Goal: Task Accomplishment & Management: Use online tool/utility

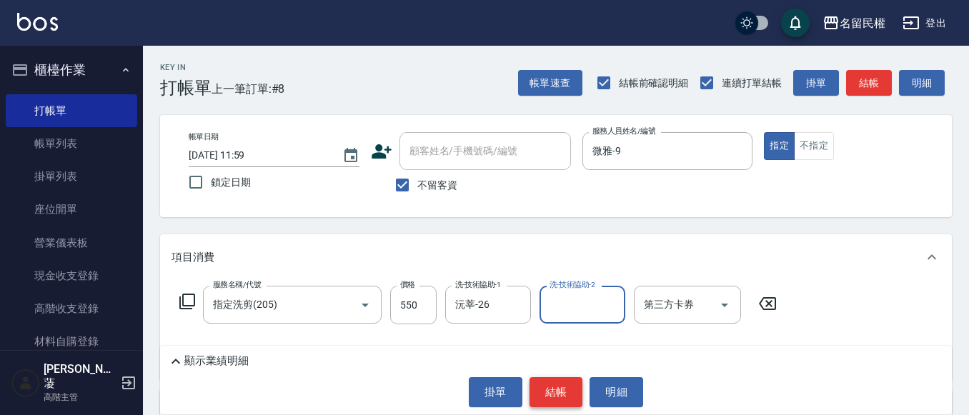
click at [567, 386] on button "結帳" at bounding box center [556, 392] width 54 height 30
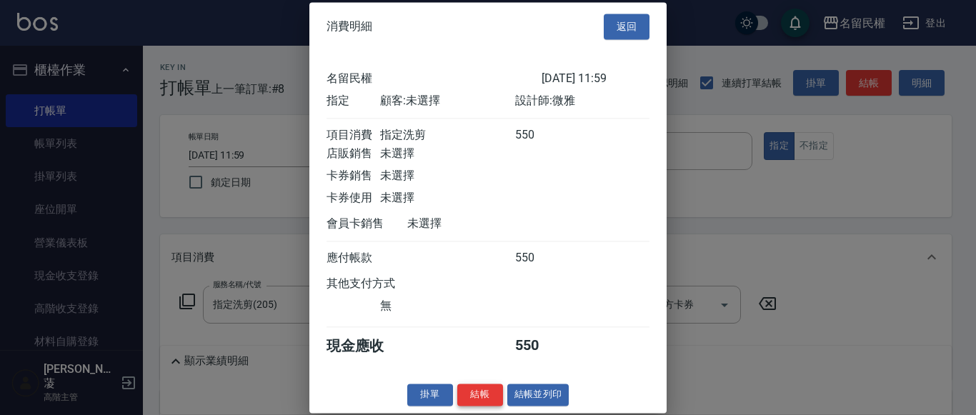
click at [490, 406] on button "結帳" at bounding box center [480, 395] width 46 height 22
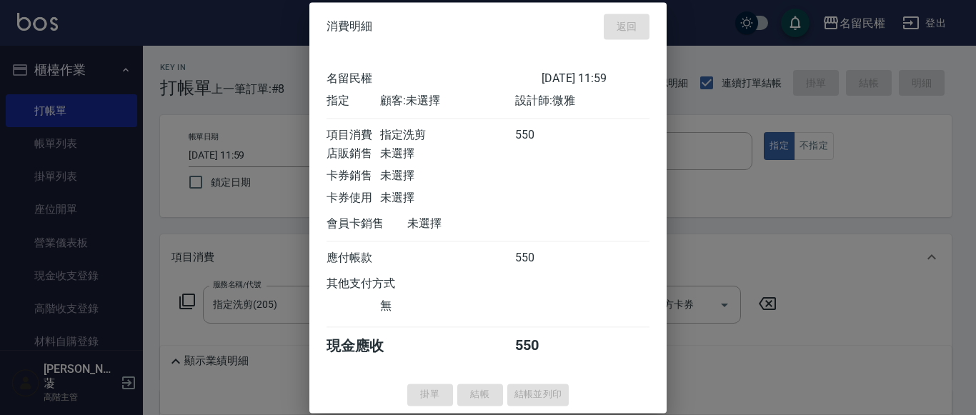
type input "[DATE] 12:33"
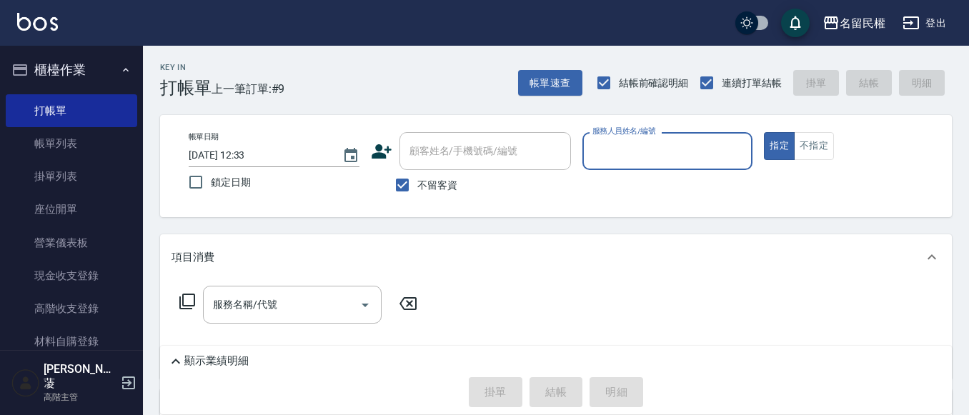
drag, startPoint x: 682, startPoint y: 164, endPoint x: 668, endPoint y: 169, distance: 14.9
click at [682, 162] on div "服務人員姓名/編號" at bounding box center [667, 151] width 171 height 38
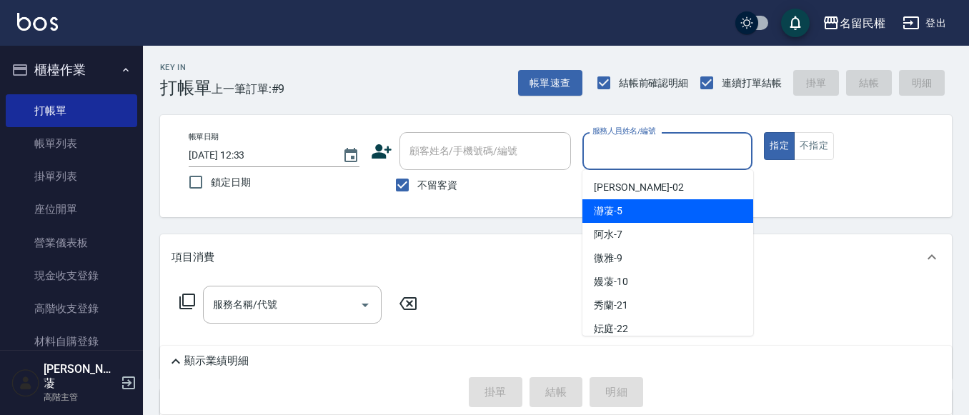
click at [619, 216] on span "瀞蓤 -5" at bounding box center [608, 211] width 29 height 15
type input "瀞蓤-5"
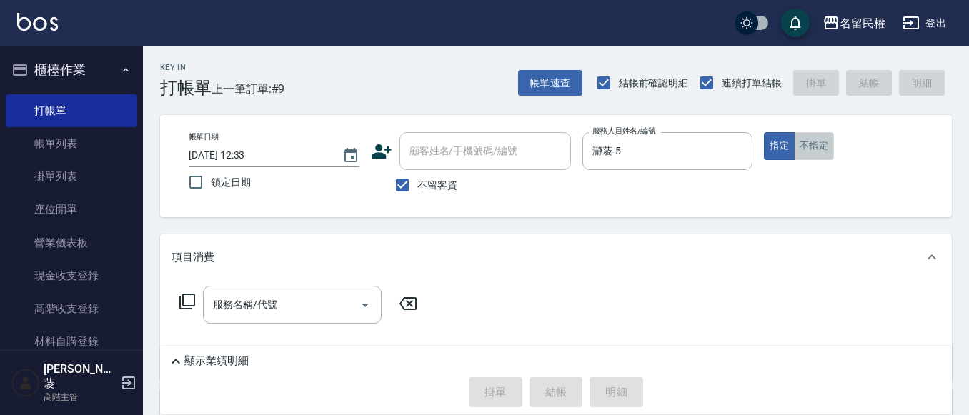
click at [826, 140] on button "不指定" at bounding box center [814, 146] width 40 height 28
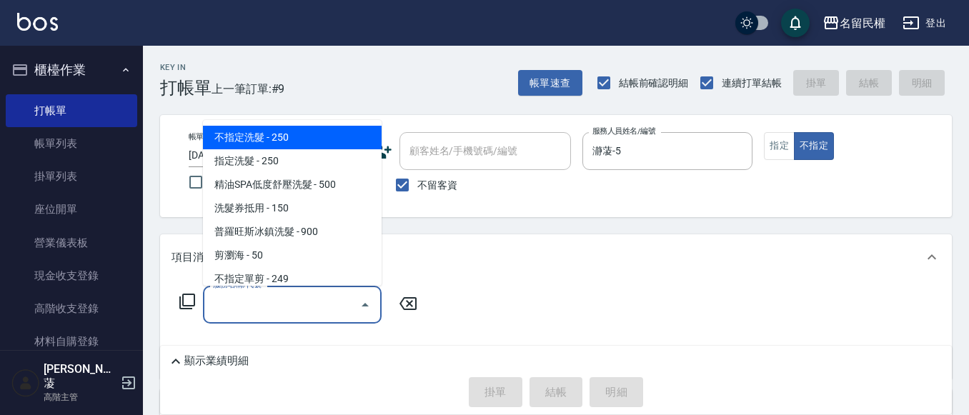
drag, startPoint x: 284, startPoint y: 303, endPoint x: 302, endPoint y: 283, distance: 27.3
click at [288, 298] on input "服務名稱/代號" at bounding box center [281, 304] width 144 height 25
click at [309, 132] on span "不指定洗髮 - 250" at bounding box center [292, 138] width 179 height 24
type input "不指定洗髮(101)"
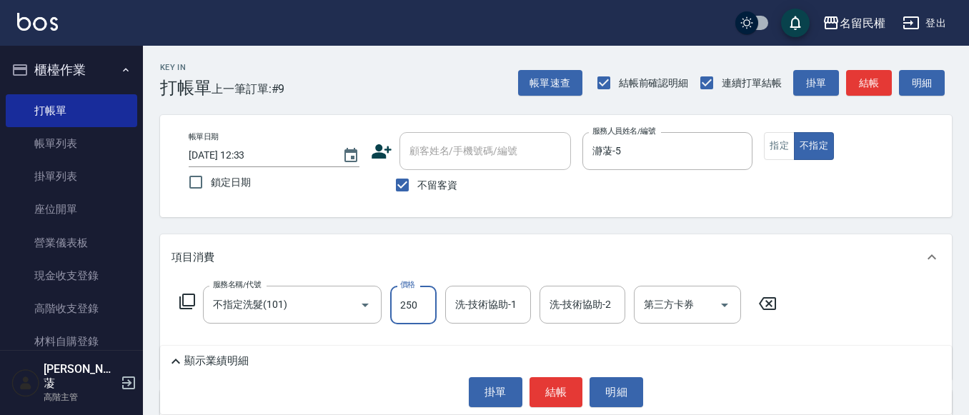
click at [392, 305] on input "250" at bounding box center [413, 305] width 46 height 39
type input "300"
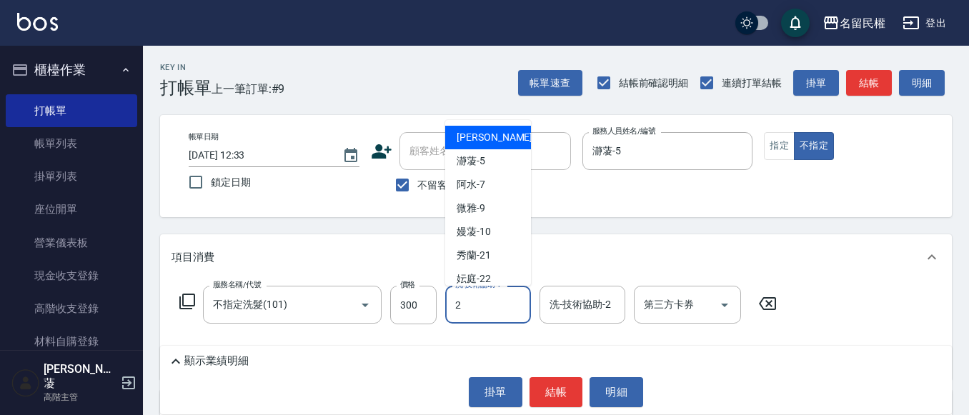
click at [494, 300] on input "2" at bounding box center [488, 304] width 73 height 25
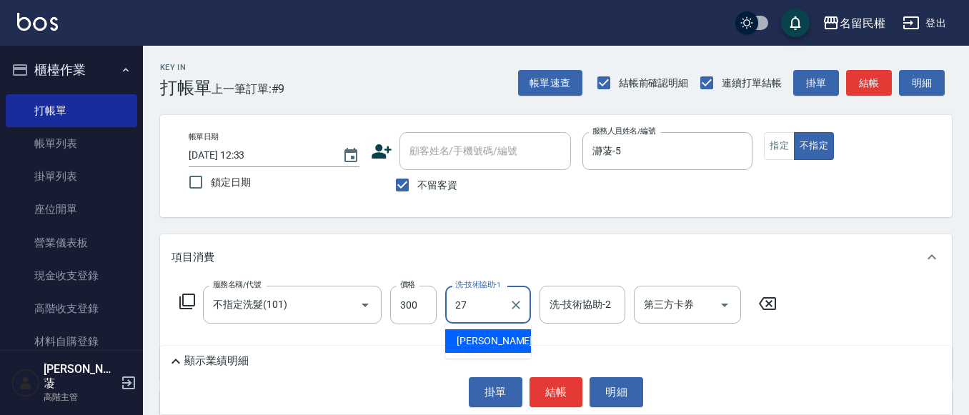
type input "[PERSON_NAME]-27"
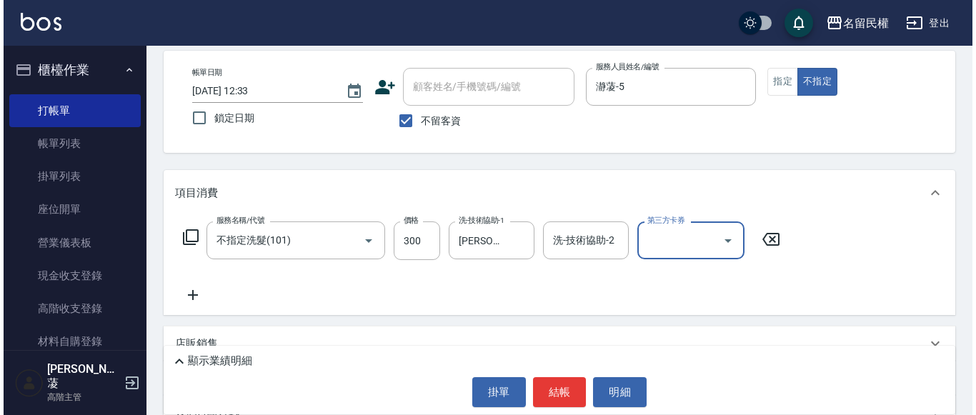
scroll to position [71, 0]
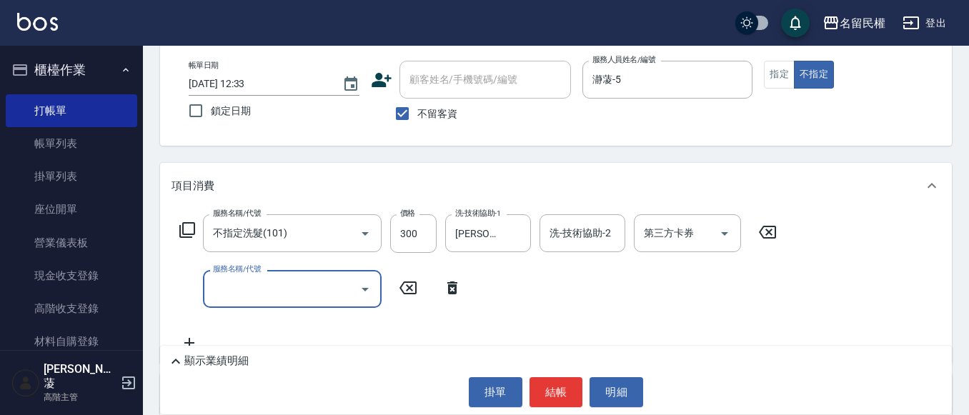
click at [244, 289] on input "服務名稱/代號" at bounding box center [281, 289] width 144 height 25
type input "[PERSON_NAME](701)"
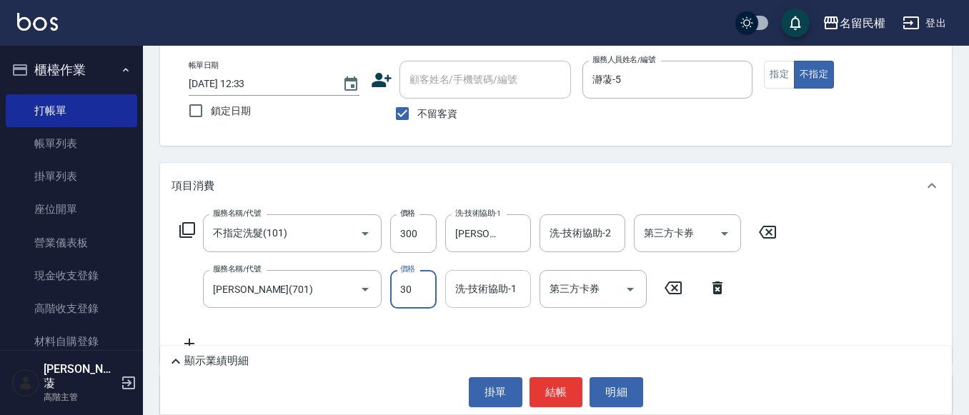
click at [497, 303] on div "洗-技術協助-1" at bounding box center [488, 289] width 86 height 38
type input "30"
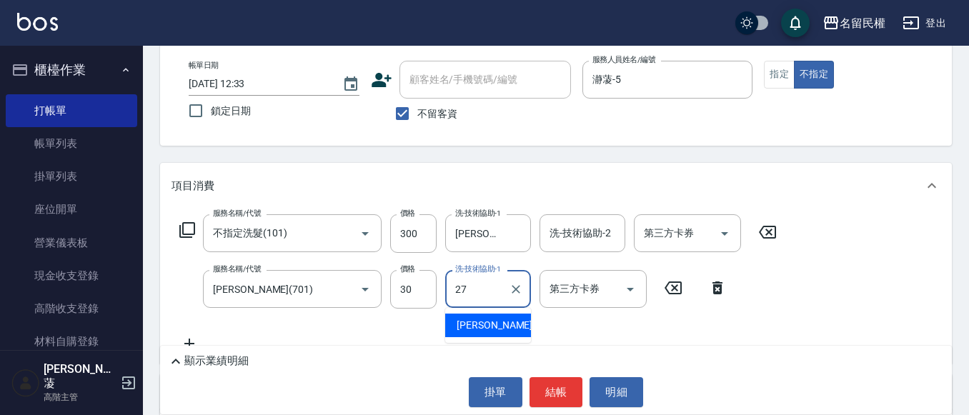
type input "[PERSON_NAME]-27"
click at [538, 325] on div "服務名稱/代號 不指定洗髮(101) 服務名稱/代號 價格 300 價格 洗-技術協助-1 [PERSON_NAME]-27 洗-技術協助-1 洗-技術協助-…" at bounding box center [478, 283] width 614 height 138
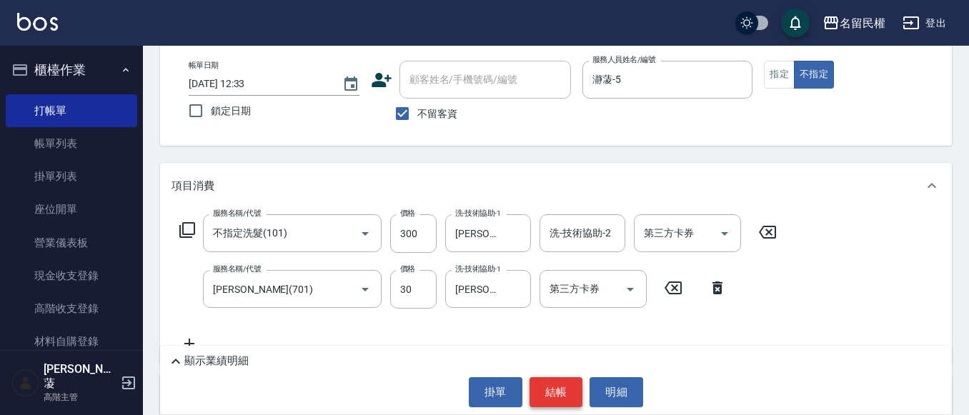
click at [548, 392] on button "結帳" at bounding box center [556, 392] width 54 height 30
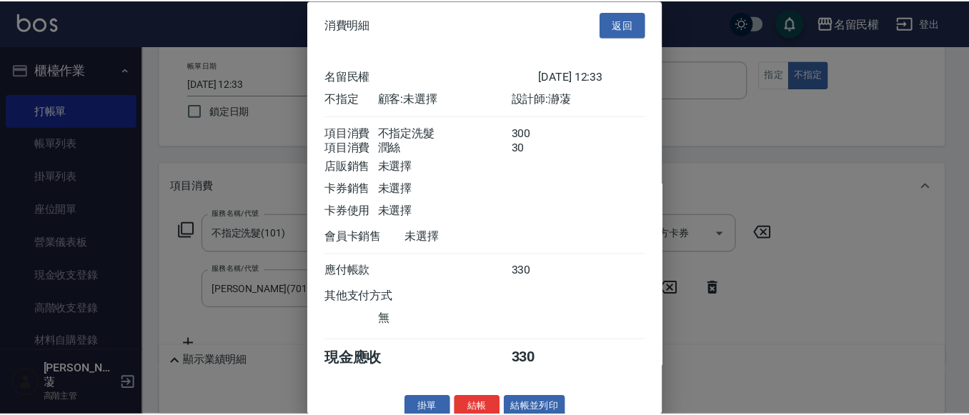
scroll to position [36, 0]
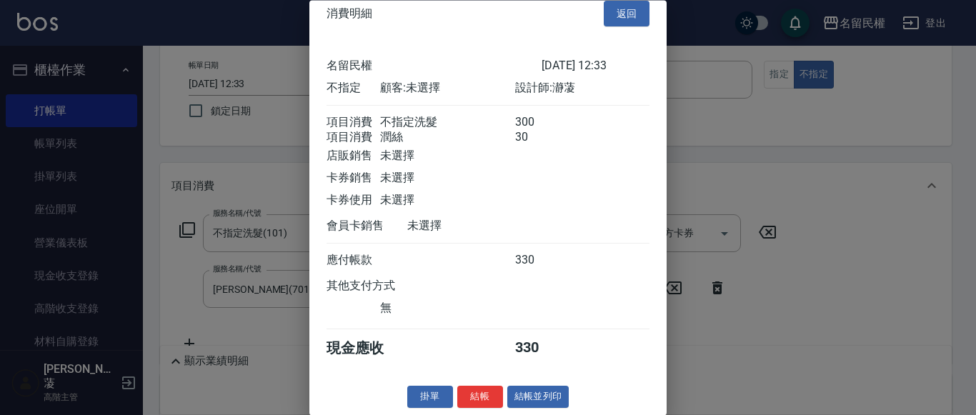
click at [472, 390] on button "結帳" at bounding box center [480, 398] width 46 height 22
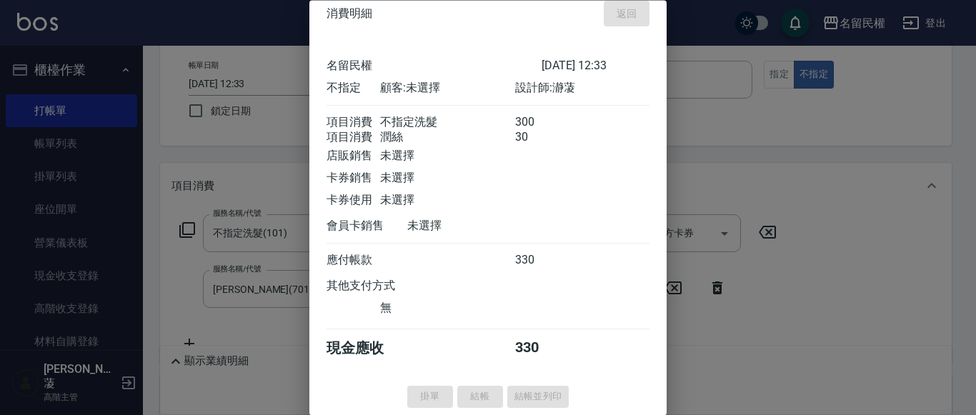
type input "[DATE] 12:45"
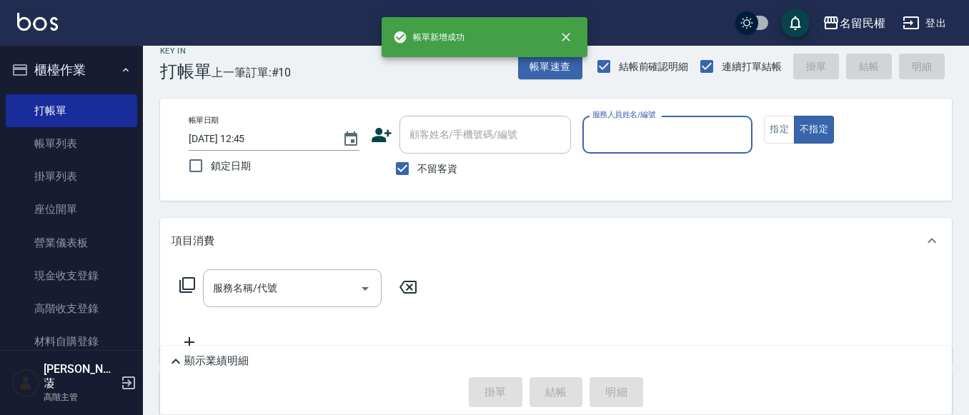
scroll to position [0, 0]
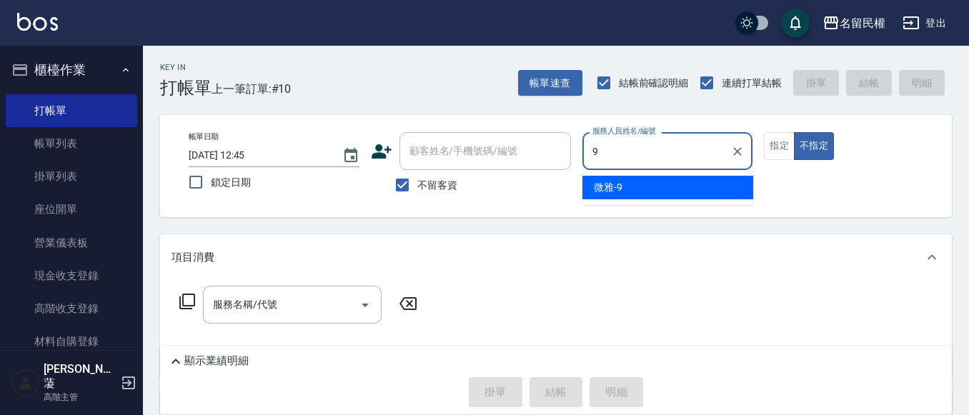
type input "微雅-9"
type button "false"
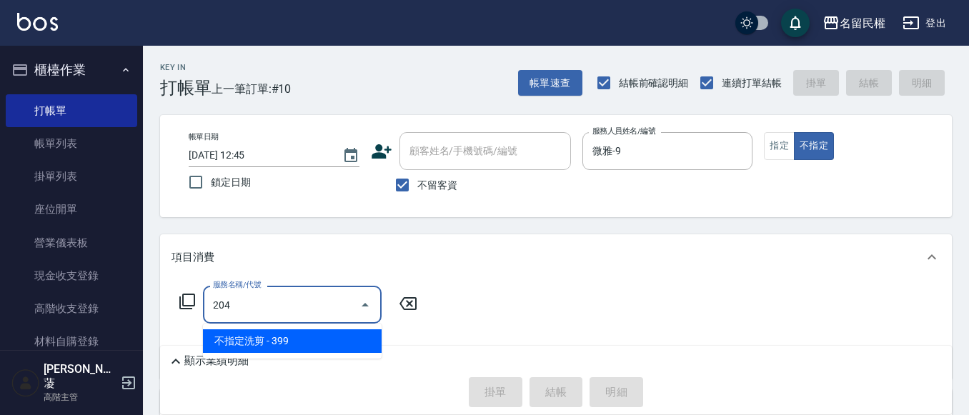
type input "不指定洗剪(204)"
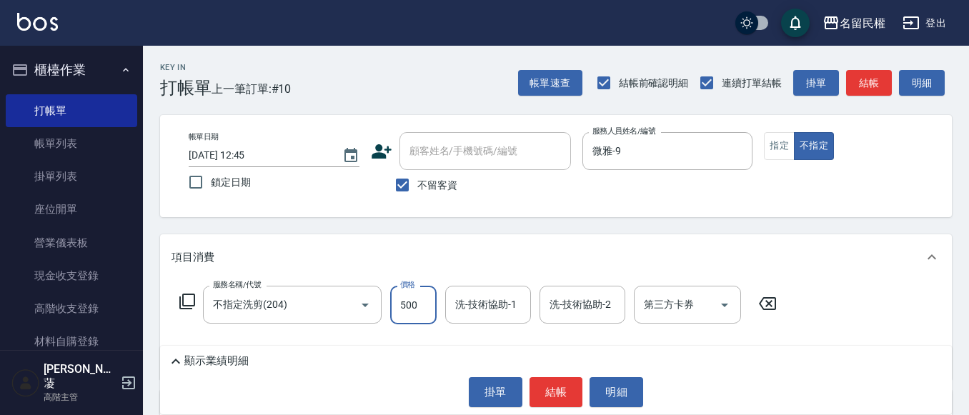
type input "500"
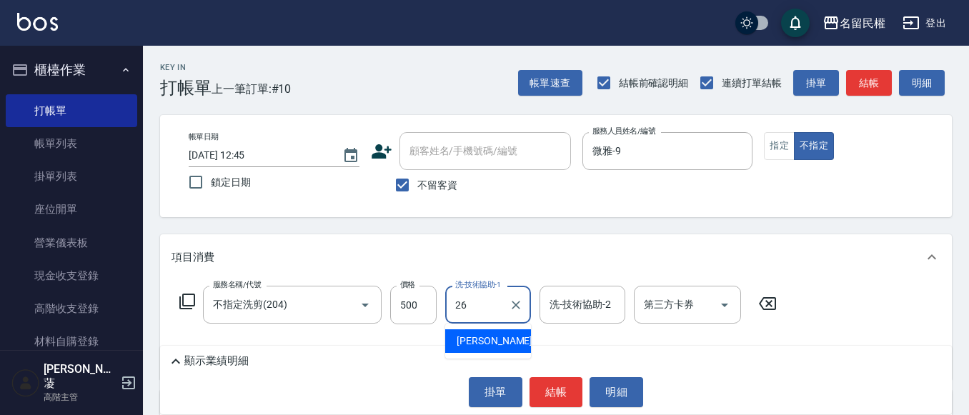
type input "沅莘-26"
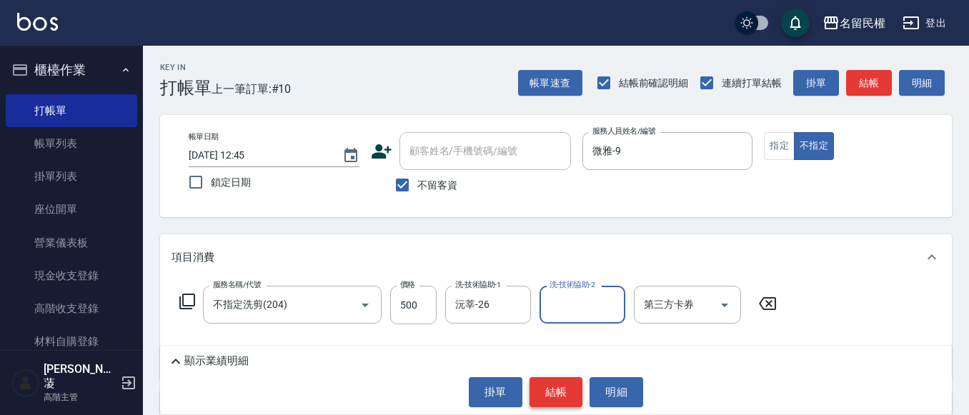
click at [553, 382] on button "結帳" at bounding box center [556, 392] width 54 height 30
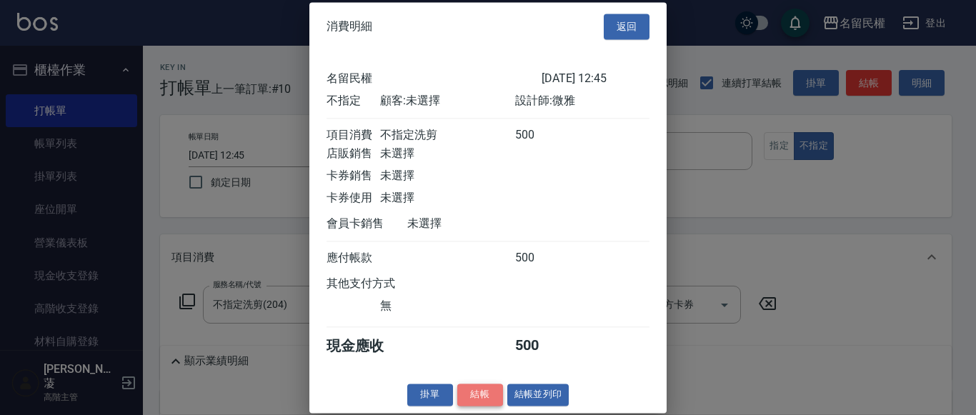
click at [474, 406] on button "結帳" at bounding box center [480, 395] width 46 height 22
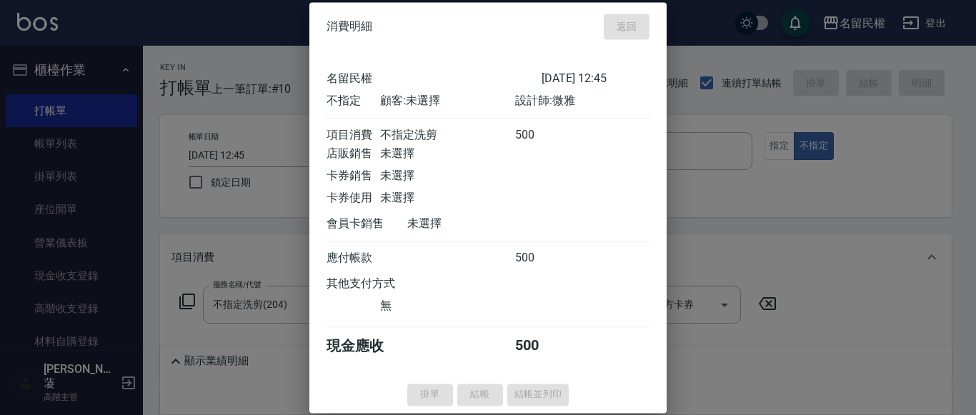
type input "[DATE] 13:12"
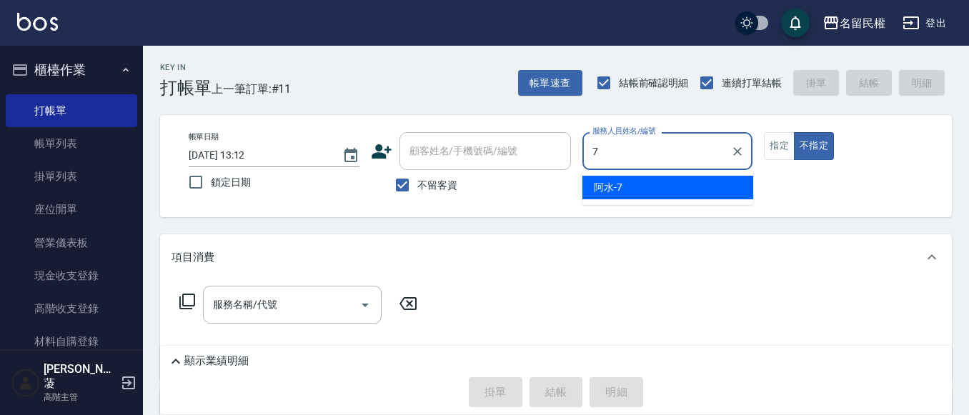
type input "阿水-7"
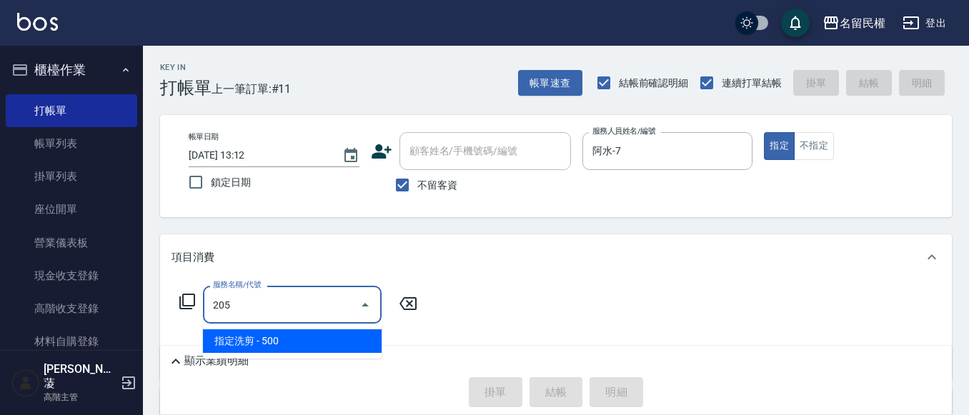
type input "指定洗剪(205)"
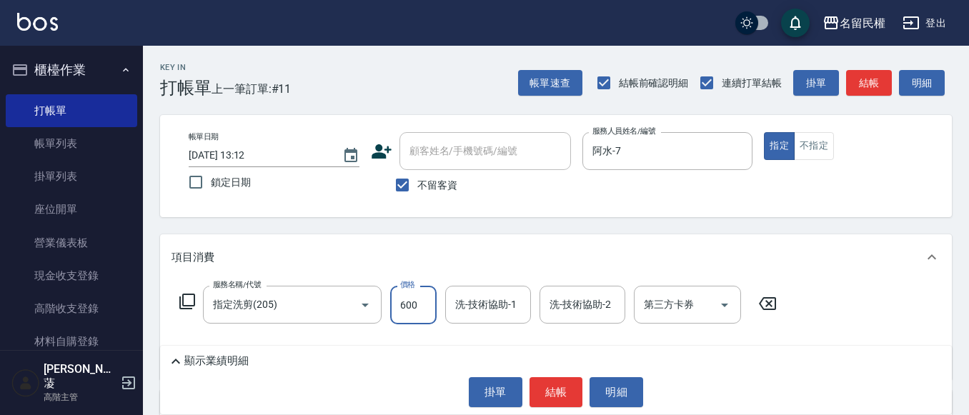
type input "600"
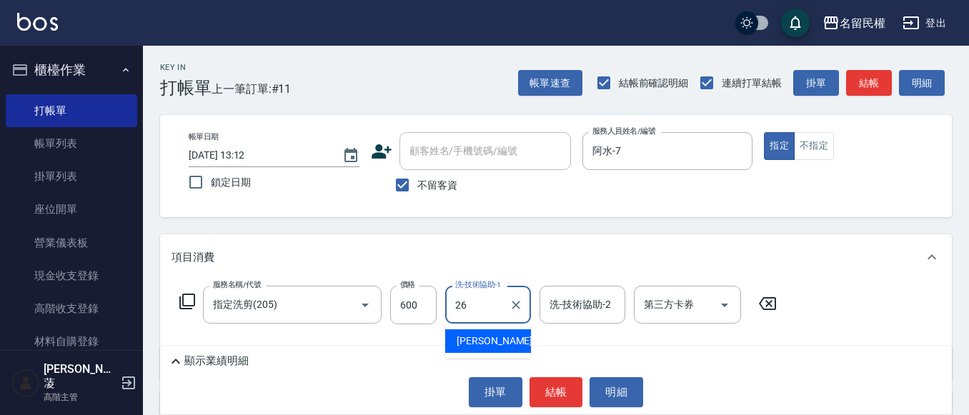
type input "沅莘-26"
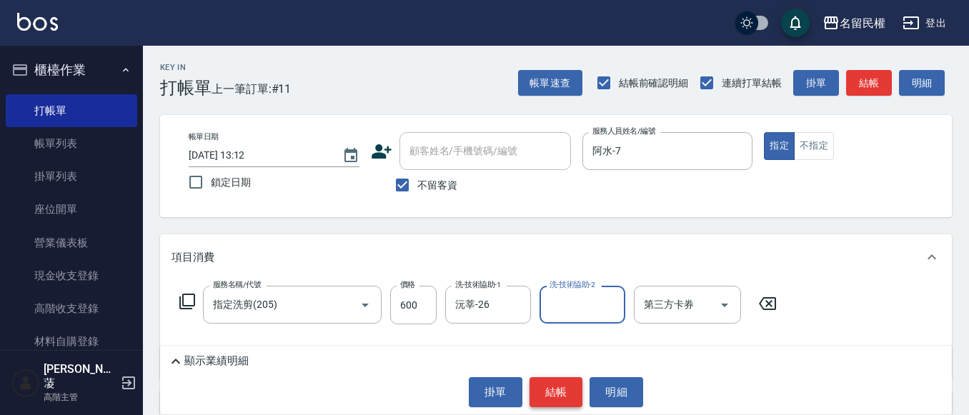
click at [534, 387] on button "結帳" at bounding box center [556, 392] width 54 height 30
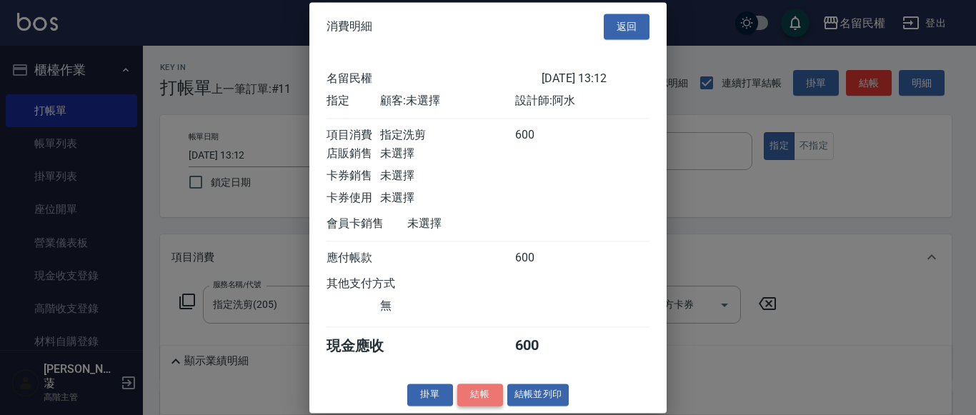
click at [486, 406] on button "結帳" at bounding box center [480, 395] width 46 height 22
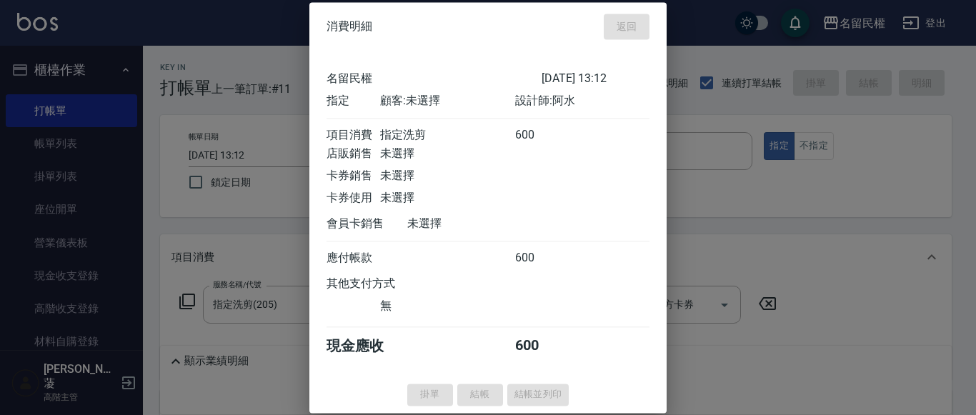
type input "[DATE] 13:28"
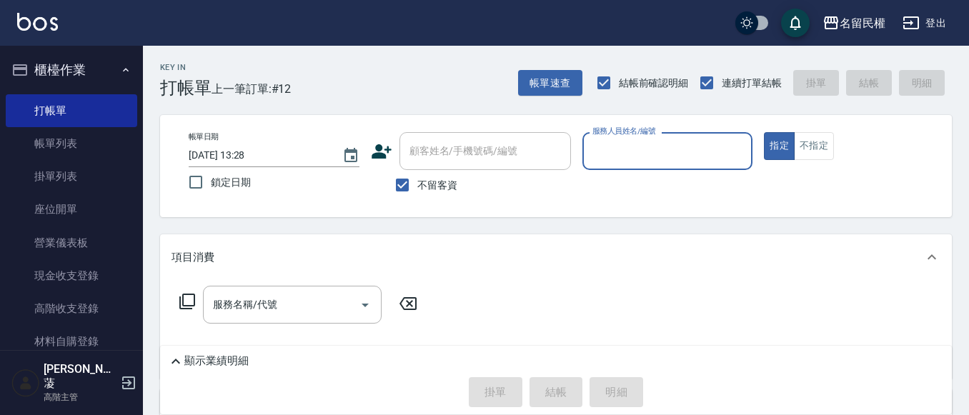
click at [595, 162] on input "服務人員姓名/編號" at bounding box center [668, 151] width 158 height 25
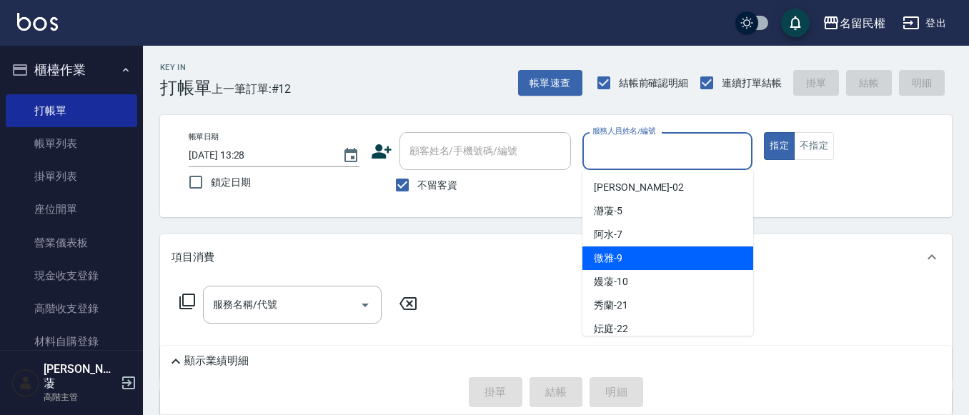
drag, startPoint x: 620, startPoint y: 259, endPoint x: 888, endPoint y: 124, distance: 300.1
click at [624, 257] on div "微雅 -9" at bounding box center [667, 259] width 171 height 24
type input "微雅-9"
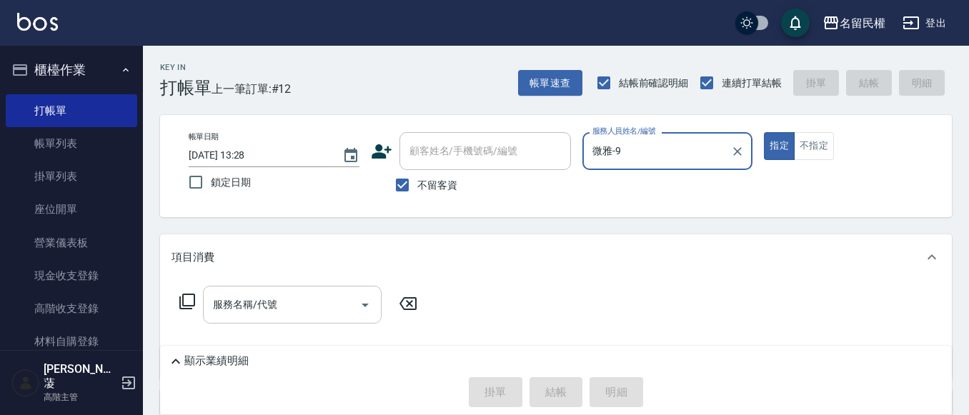
click at [314, 304] on input "服務名稱/代號" at bounding box center [281, 304] width 144 height 25
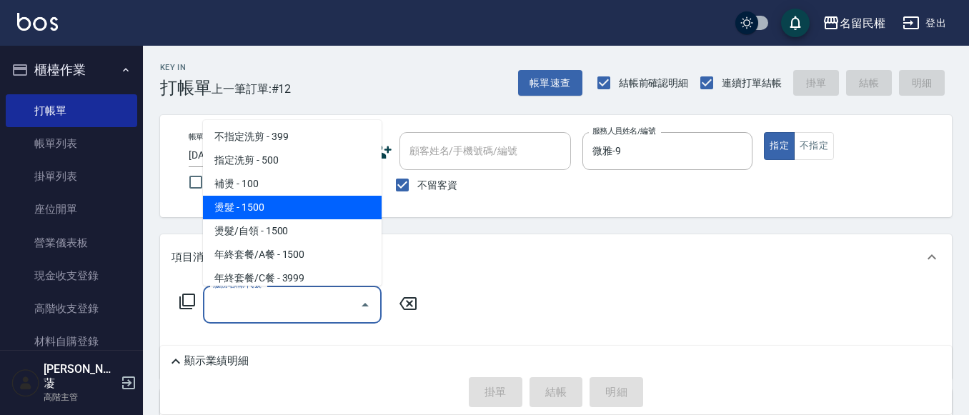
scroll to position [214, 0]
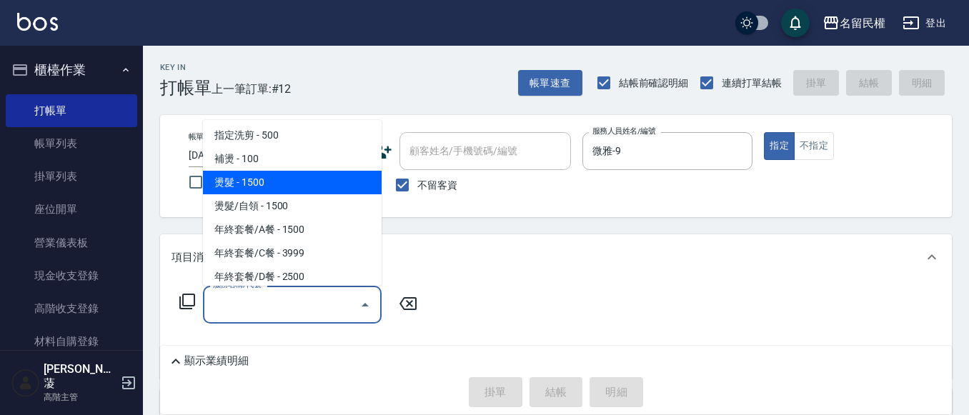
click at [262, 181] on span "燙髮 - 1500" at bounding box center [292, 183] width 179 height 24
type input "燙髮(302)"
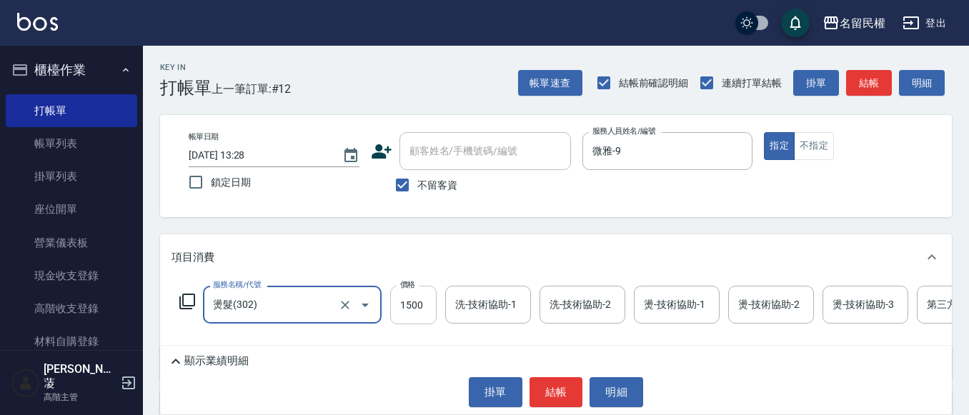
click at [410, 311] on input "1500" at bounding box center [413, 305] width 46 height 39
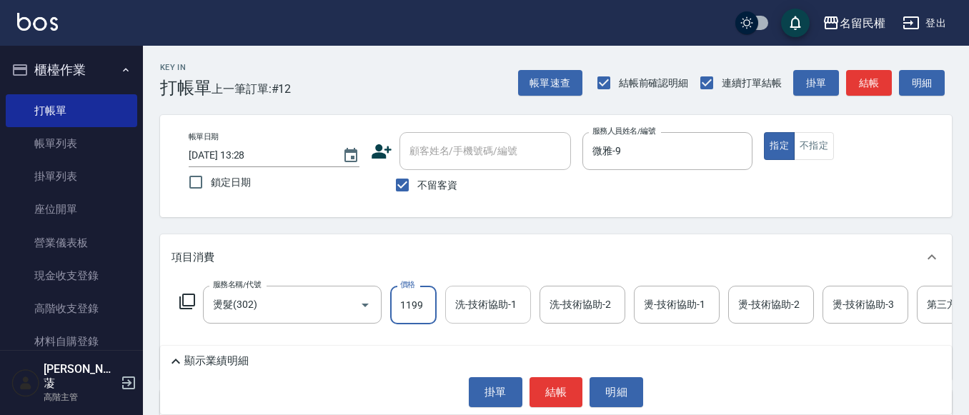
type input "1199"
click at [480, 310] on input "洗-技術協助-1" at bounding box center [488, 304] width 73 height 25
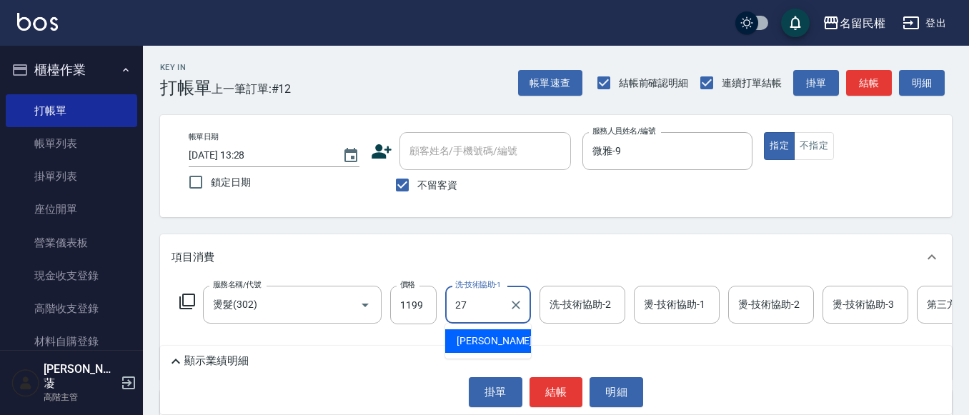
type input "[PERSON_NAME]-27"
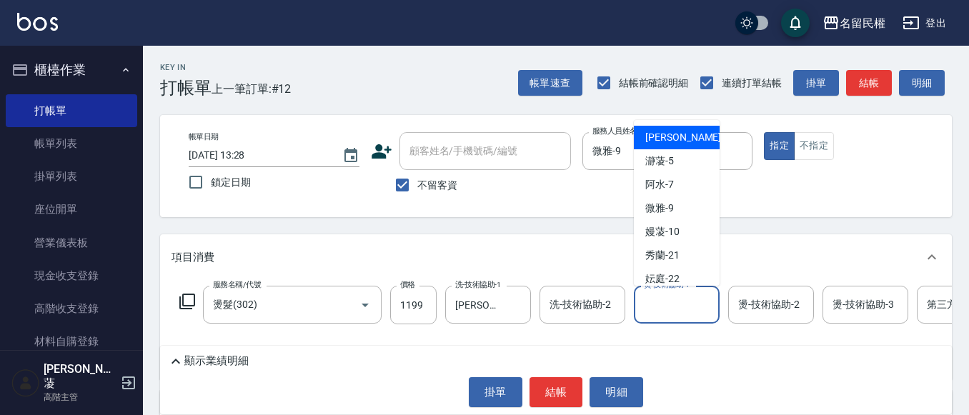
click at [645, 314] on input "燙-技術協助-1" at bounding box center [676, 304] width 73 height 25
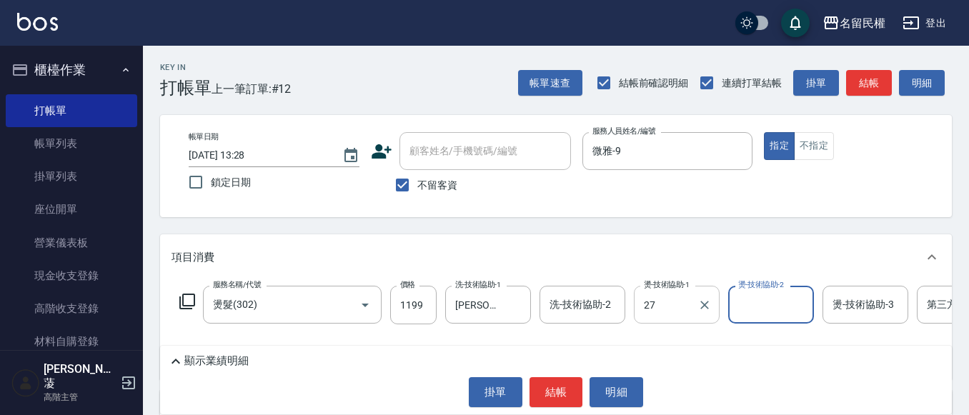
type input "[PERSON_NAME]-27"
click at [623, 224] on div "Key In 打帳單 上一筆訂單:#12 帳單速查 結帳前確認明細 連續打單結帳 掛單 結帳 明細 帳單日期 [DATE] 13:28 鎖定日期 顧客姓名/手…" at bounding box center [556, 326] width 826 height 561
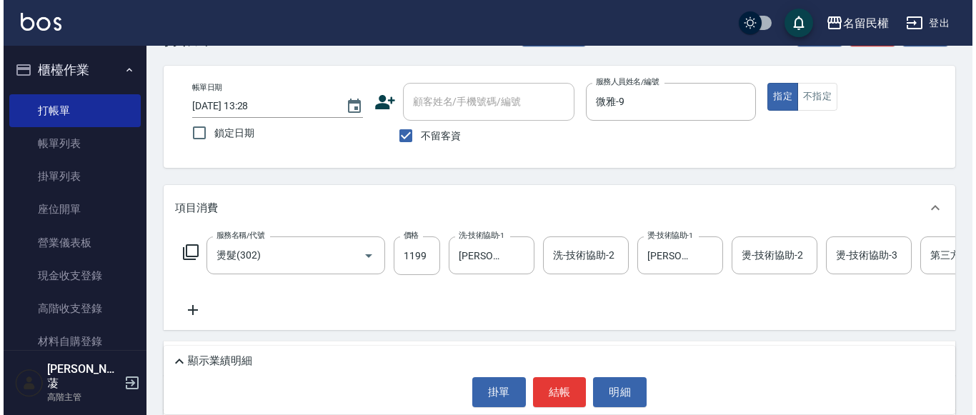
scroll to position [71, 0]
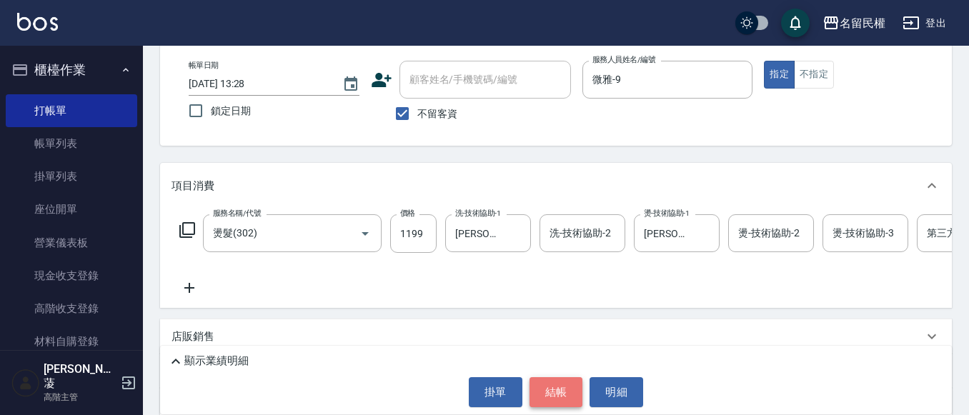
click at [554, 392] on button "結帳" at bounding box center [556, 392] width 54 height 30
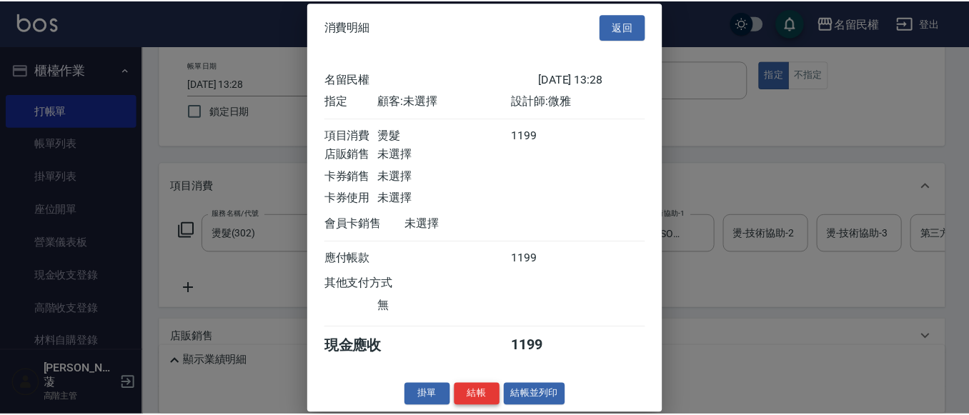
scroll to position [19, 0]
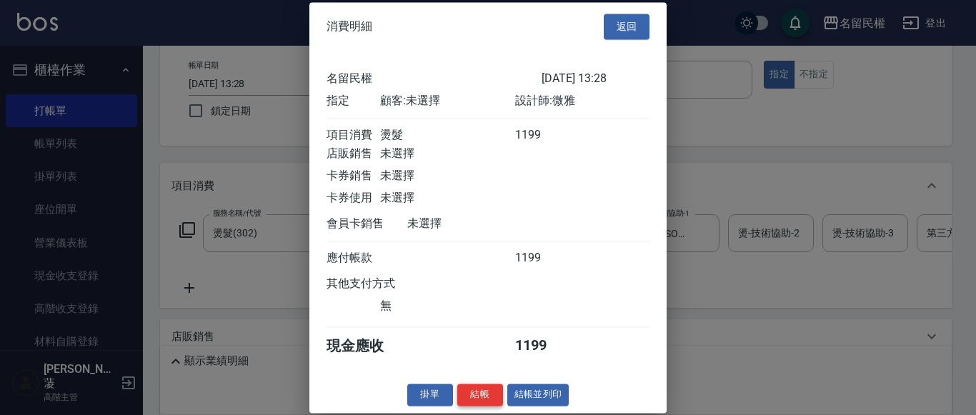
click at [484, 392] on button "結帳" at bounding box center [480, 395] width 46 height 22
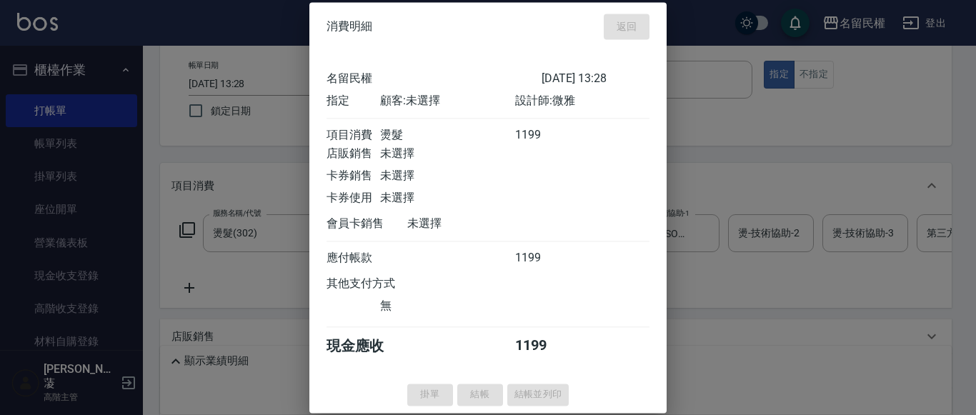
type input "[DATE] 13:33"
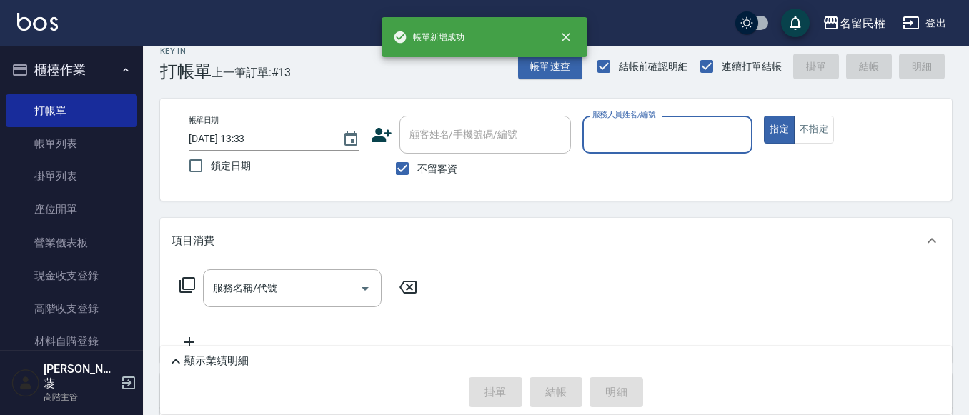
scroll to position [0, 0]
